Goal: Navigation & Orientation: Find specific page/section

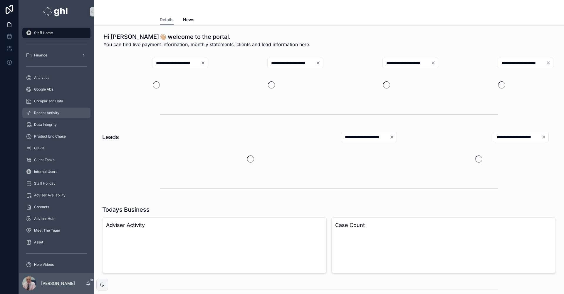
click at [44, 113] on span "Recent Activity" at bounding box center [46, 112] width 25 height 5
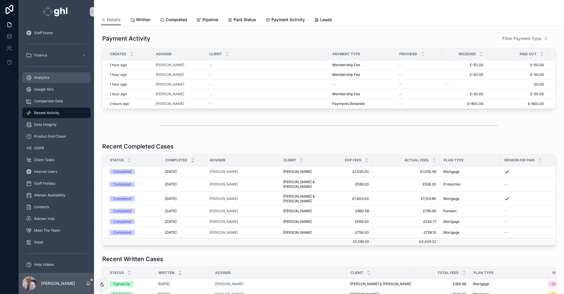
click at [44, 75] on span "Analytics" at bounding box center [41, 77] width 15 height 5
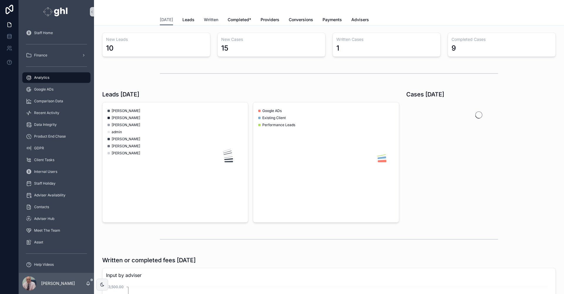
click at [204, 21] on span "Written" at bounding box center [211, 20] width 14 height 6
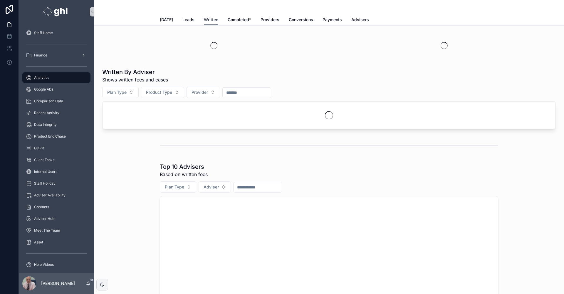
click at [210, 20] on span "Written" at bounding box center [211, 20] width 14 height 6
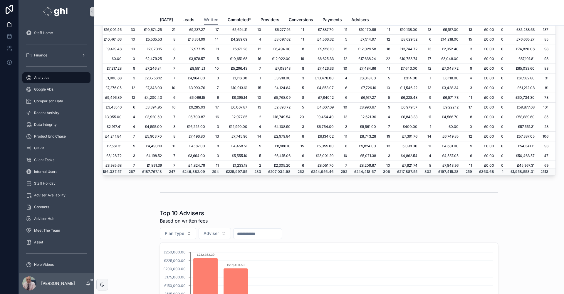
scroll to position [79, 0]
